Goal: Information Seeking & Learning: Learn about a topic

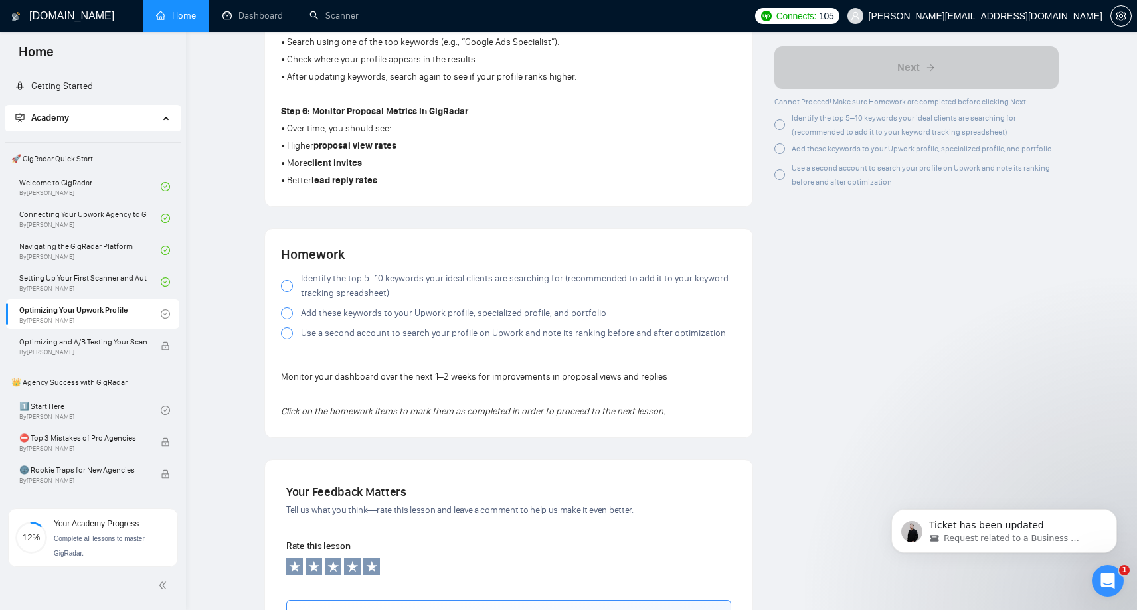
scroll to position [798, 0]
click at [286, 284] on div at bounding box center [287, 285] width 12 height 12
click at [288, 318] on div at bounding box center [287, 312] width 12 height 12
drag, startPoint x: 285, startPoint y: 333, endPoint x: 317, endPoint y: 360, distance: 41.5
click at [317, 360] on div "Homework Identify the top 5–10 keywords your ideal clients are searching for (r…" at bounding box center [509, 332] width 456 height 177
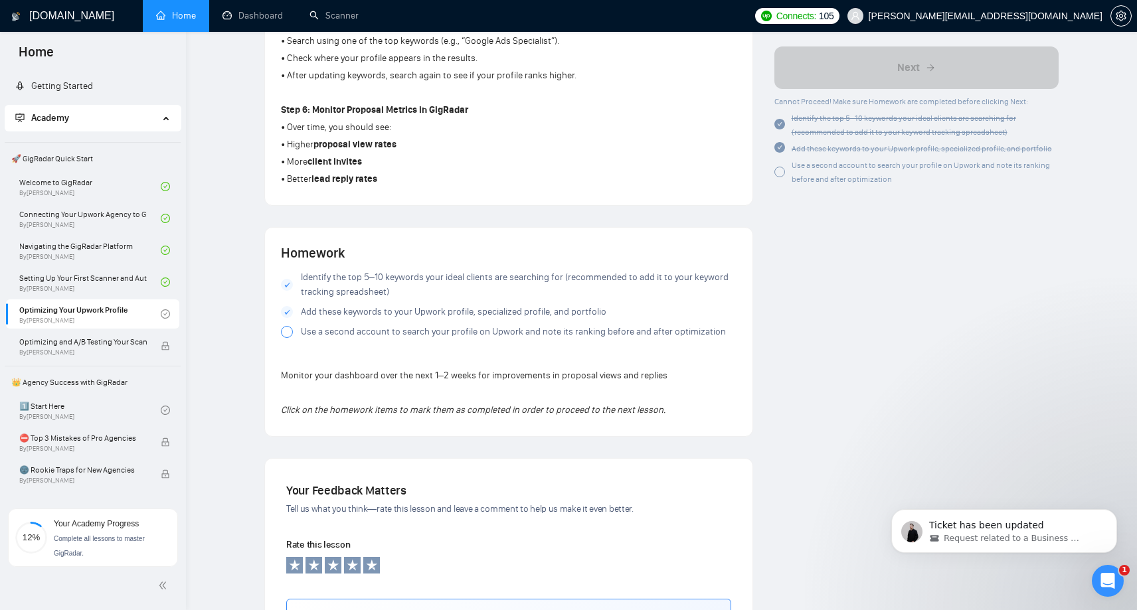
click at [288, 334] on div at bounding box center [287, 332] width 12 height 12
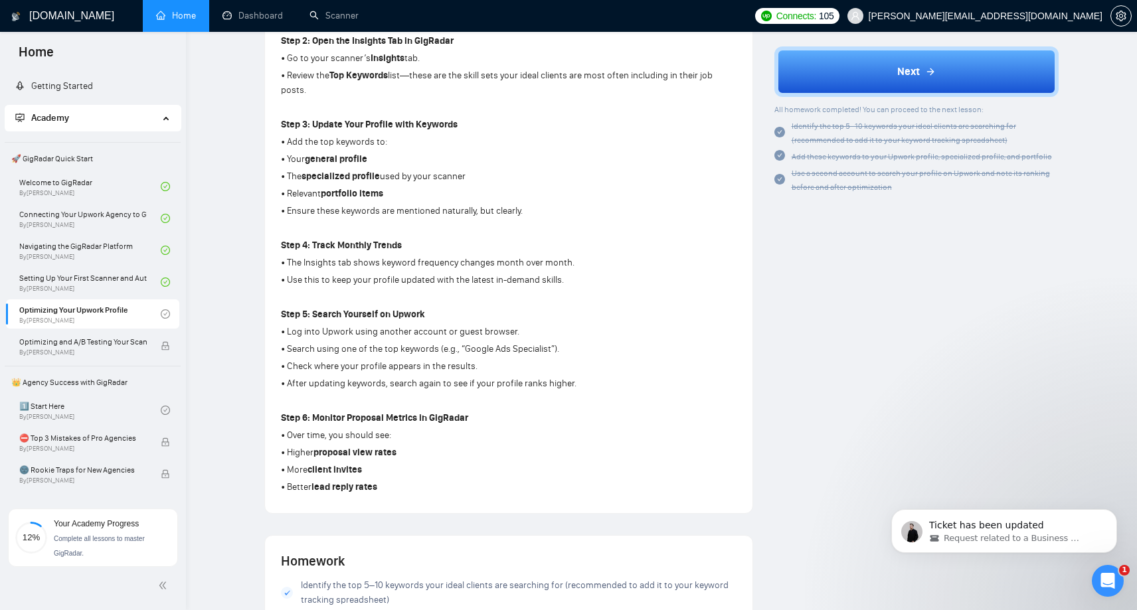
scroll to position [488, 0]
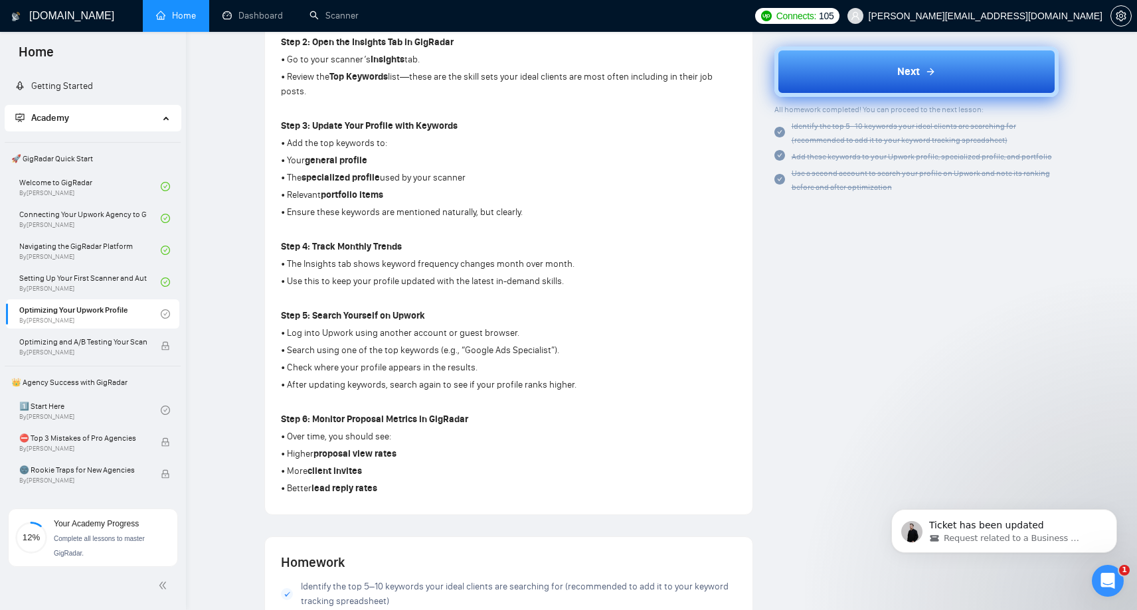
click at [932, 82] on button "Next" at bounding box center [916, 71] width 285 height 50
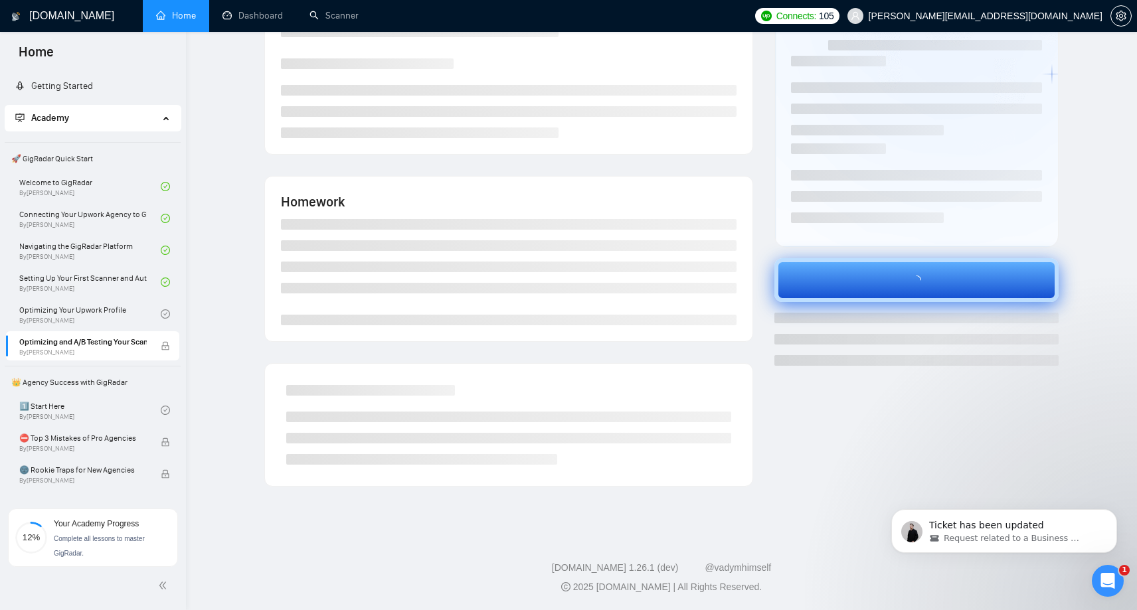
scroll to position [113, 0]
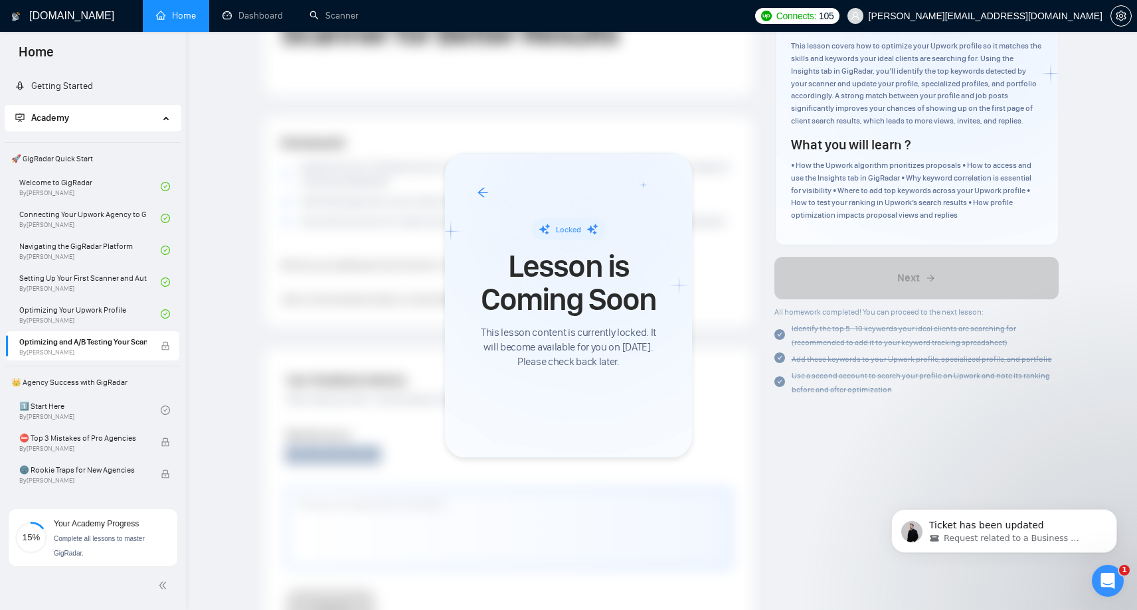
click at [411, 492] on div at bounding box center [568, 305] width 1137 height 610
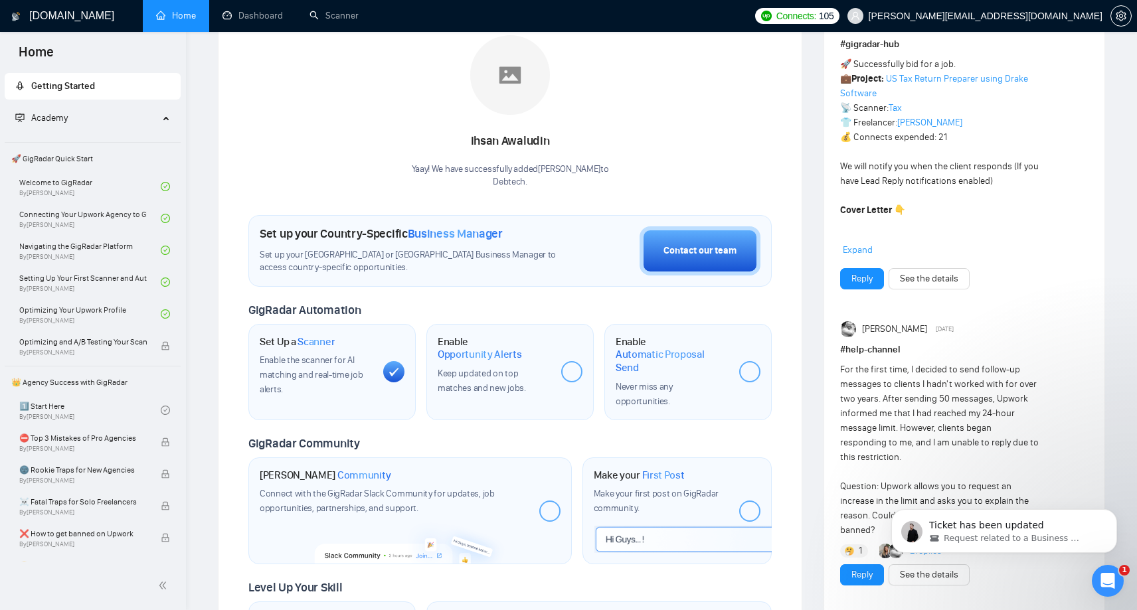
scroll to position [209, 0]
click at [575, 371] on div at bounding box center [571, 371] width 21 height 21
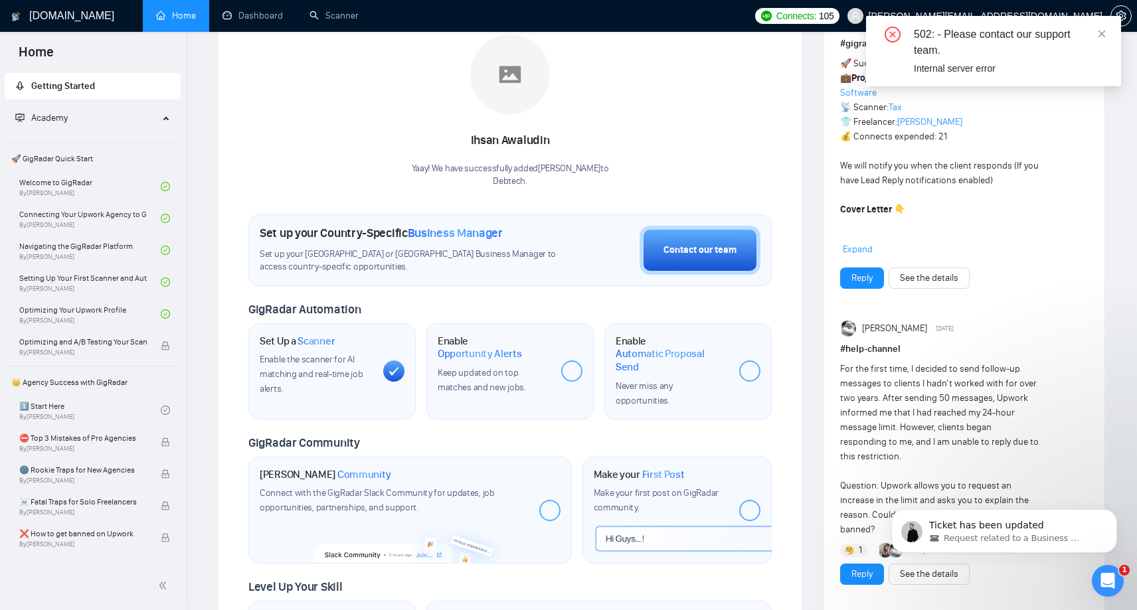
click at [497, 396] on div "Enable Opportunity Alerts Keep updated on top matches and new jobs." at bounding box center [509, 371] width 167 height 96
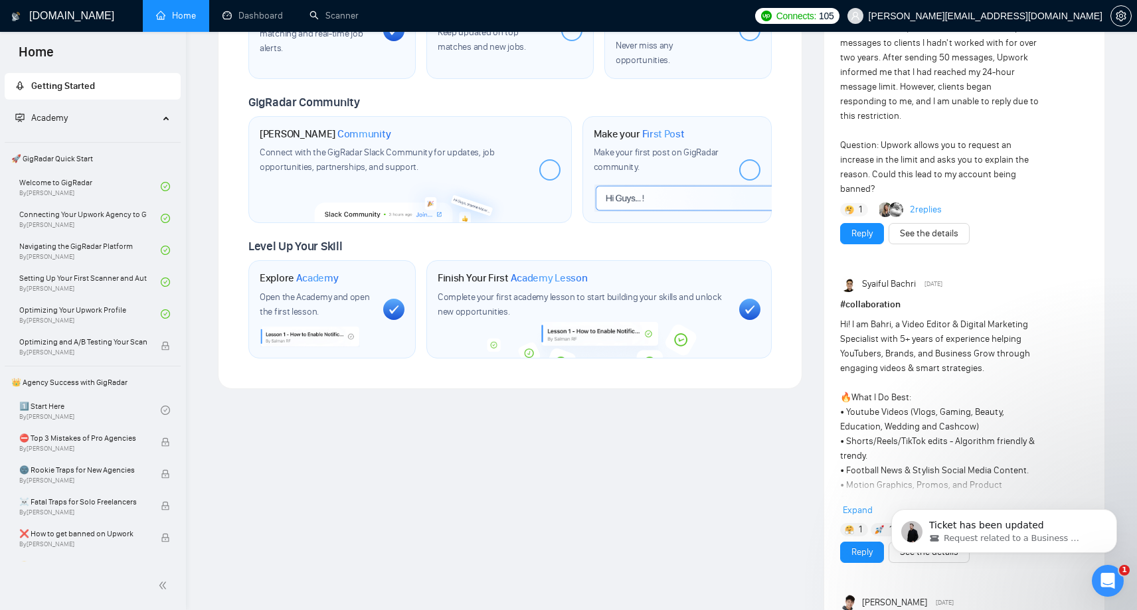
scroll to position [551, 0]
click at [101, 446] on span "By [PERSON_NAME]" at bounding box center [83, 449] width 128 height 8
click at [302, 430] on div "Welcome to GigRadar We're excited to have you on board. Get ready to streamline…" at bounding box center [510, 562] width 606 height 2118
click at [87, 440] on span "⛔ Top 3 Mistakes of Pro Agencies" at bounding box center [83, 438] width 128 height 13
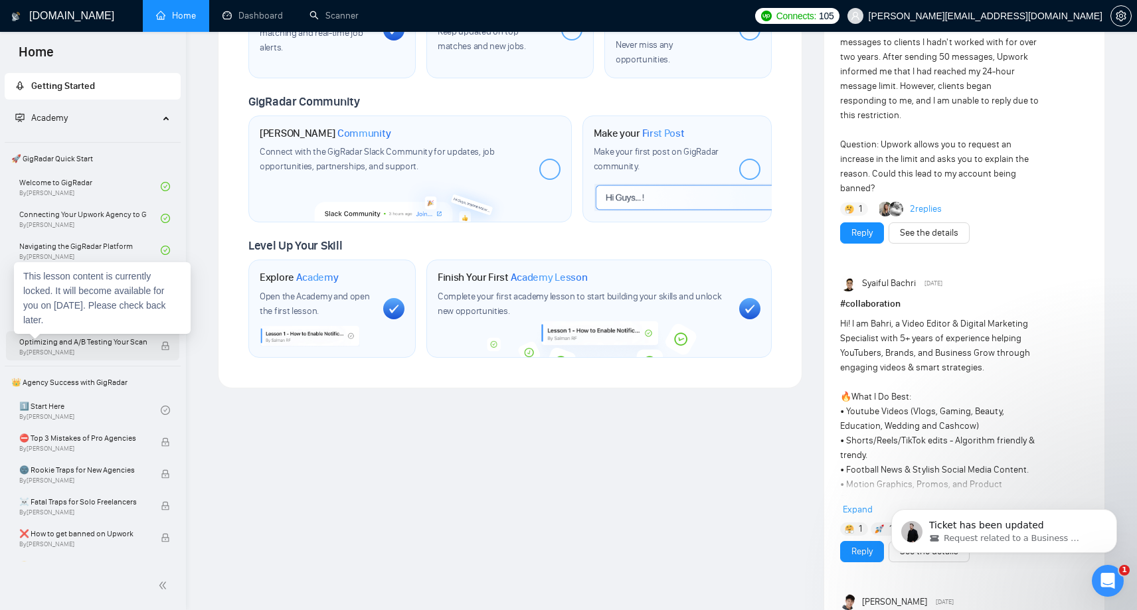
click at [70, 339] on span "Optimizing and A/B Testing Your Scanner for Better Results" at bounding box center [83, 341] width 128 height 13
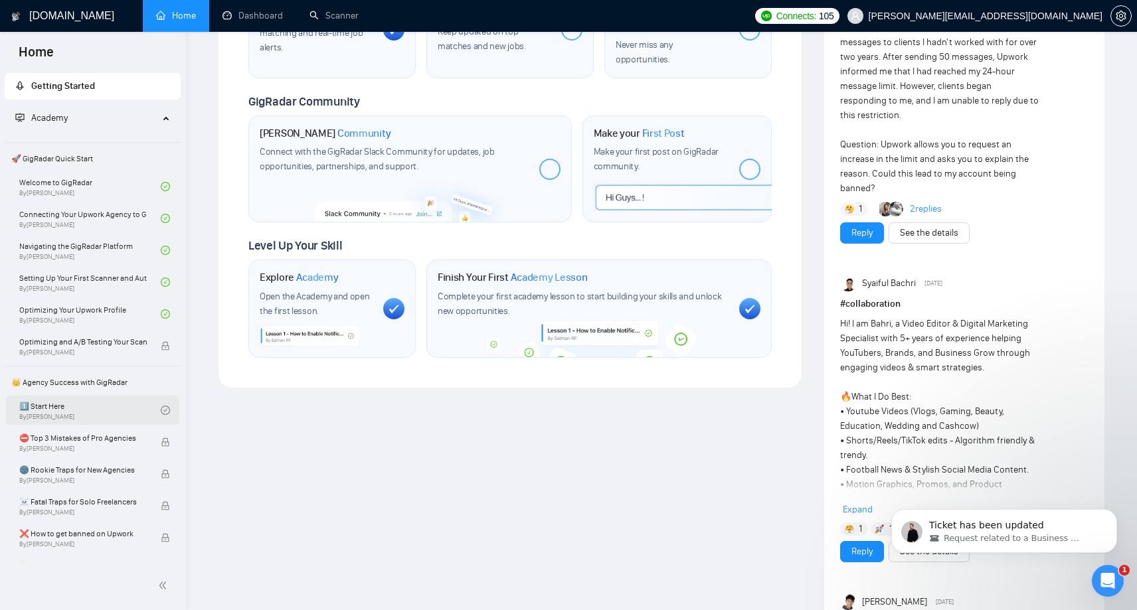
click at [50, 407] on link "1️⃣ Start Here By [PERSON_NAME]" at bounding box center [89, 410] width 141 height 29
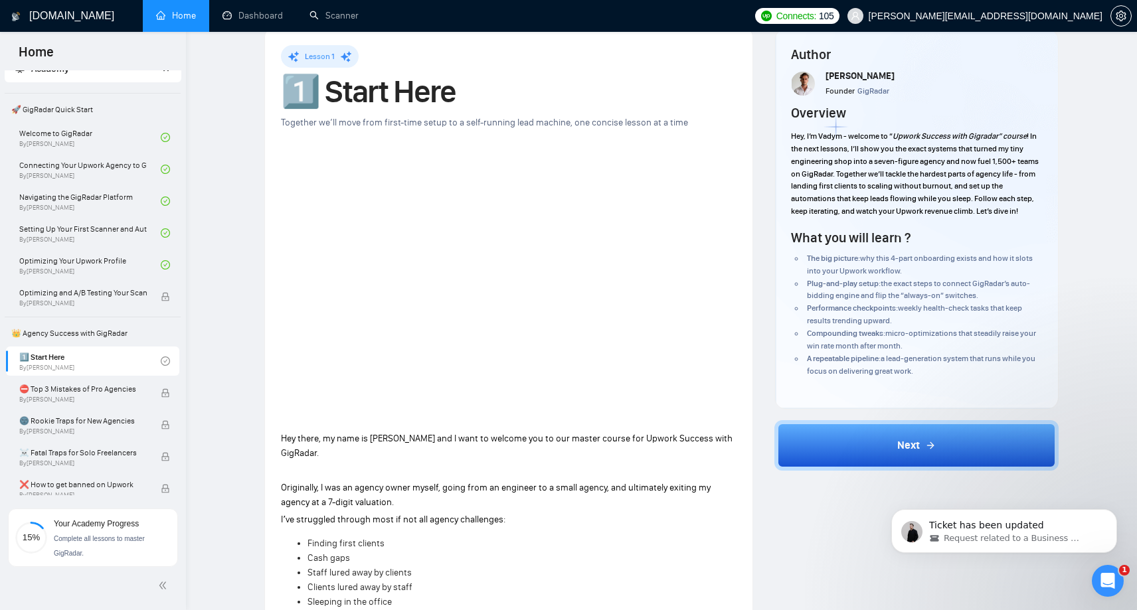
scroll to position [21, 0]
